Goal: Task Accomplishment & Management: Use online tool/utility

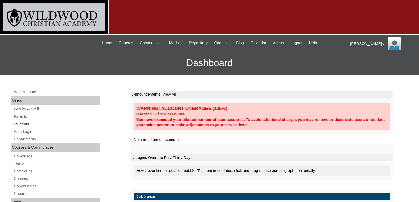
click at [27, 122] on link "Students" at bounding box center [56, 124] width 87 height 7
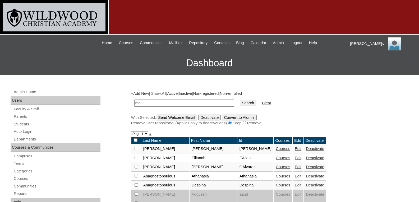
type input "m"
type input "mich"
click at [239, 100] on input "Search" at bounding box center [247, 103] width 16 height 6
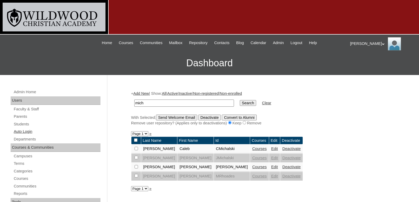
click at [27, 130] on link "Auto Login" at bounding box center [56, 131] width 87 height 7
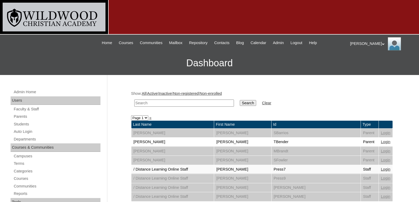
click at [148, 102] on input "text" at bounding box center [184, 103] width 100 height 7
type input "mic"
click at [239, 100] on input "Search" at bounding box center [247, 103] width 16 height 6
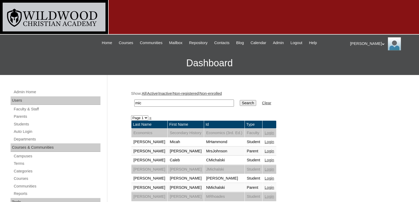
click at [264, 178] on link "Login" at bounding box center [269, 178] width 10 height 4
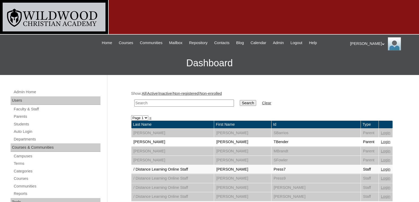
click at [172, 102] on input "text" at bounding box center [184, 103] width 100 height 7
type input "[PERSON_NAME]"
click at [239, 100] on input "Search" at bounding box center [247, 103] width 16 height 6
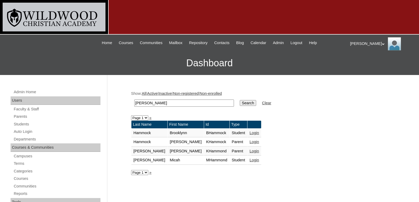
click at [249, 142] on link "Login" at bounding box center [254, 142] width 10 height 4
